Goal: Obtain resource: Download file/media

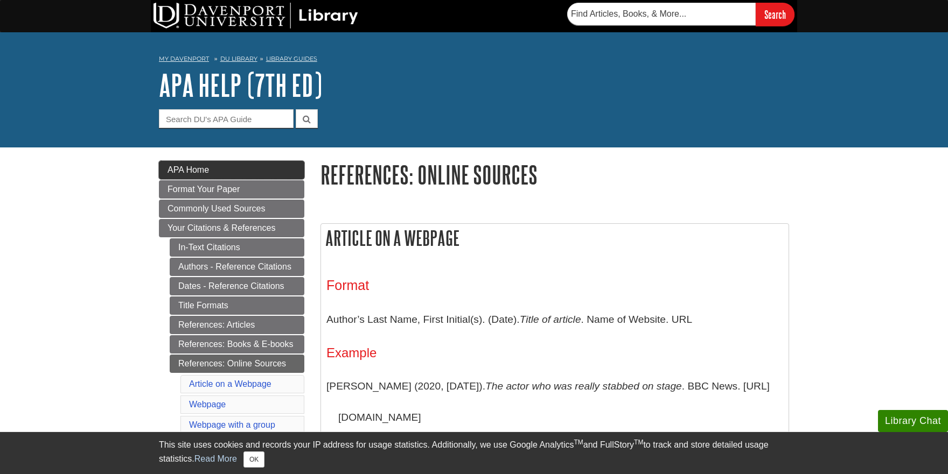
click at [181, 167] on span "APA Home" at bounding box center [187, 169] width 41 height 9
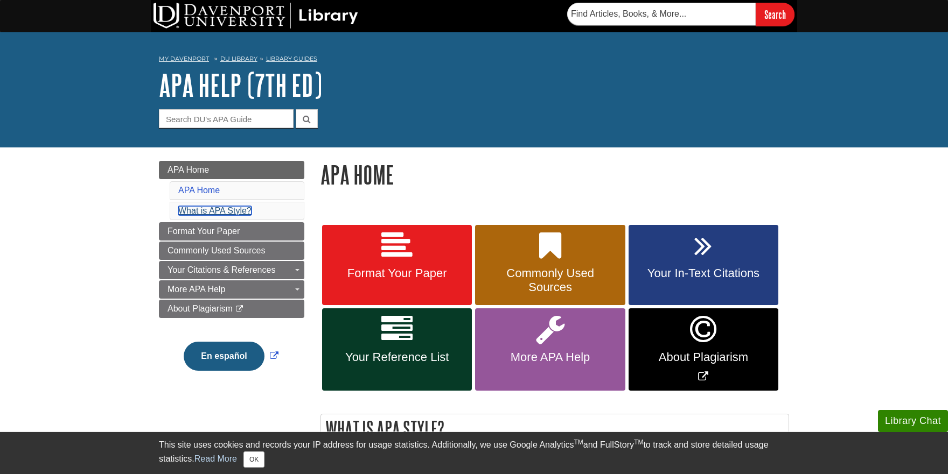
click at [236, 208] on link "What is APA Style?" at bounding box center [214, 210] width 73 height 9
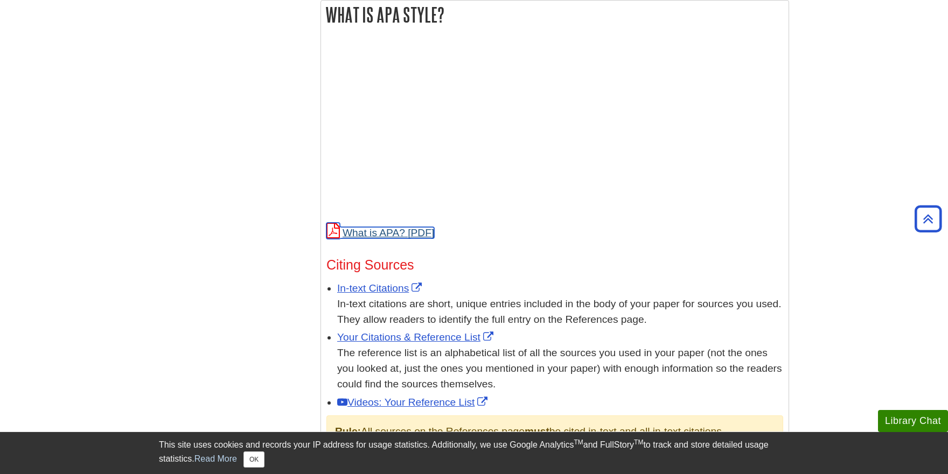
click at [366, 230] on link "What is APA?" at bounding box center [380, 232] width 108 height 11
